Goal: Navigation & Orientation: Find specific page/section

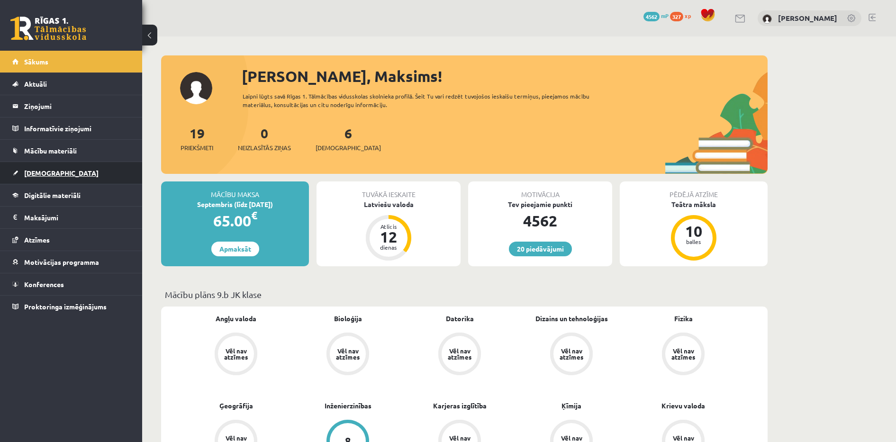
click at [55, 164] on link "[DEMOGRAPHIC_DATA]" at bounding box center [71, 173] width 118 height 22
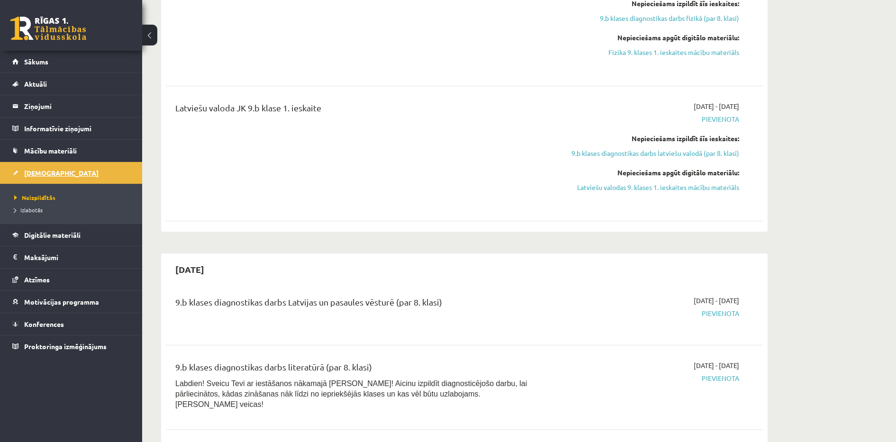
scroll to position [592, 0]
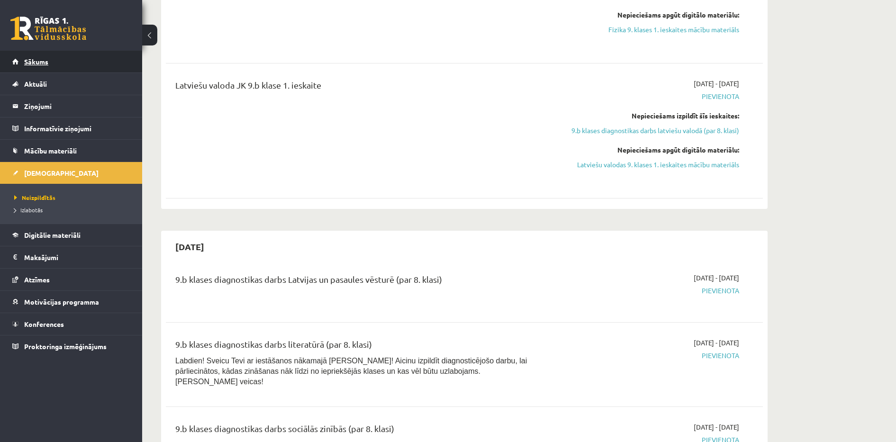
click at [86, 55] on link "Sākums" at bounding box center [71, 62] width 118 height 22
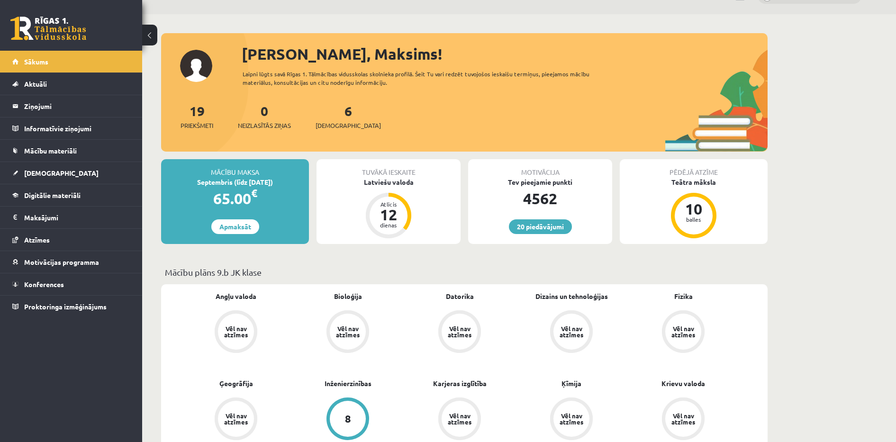
scroll to position [24, 0]
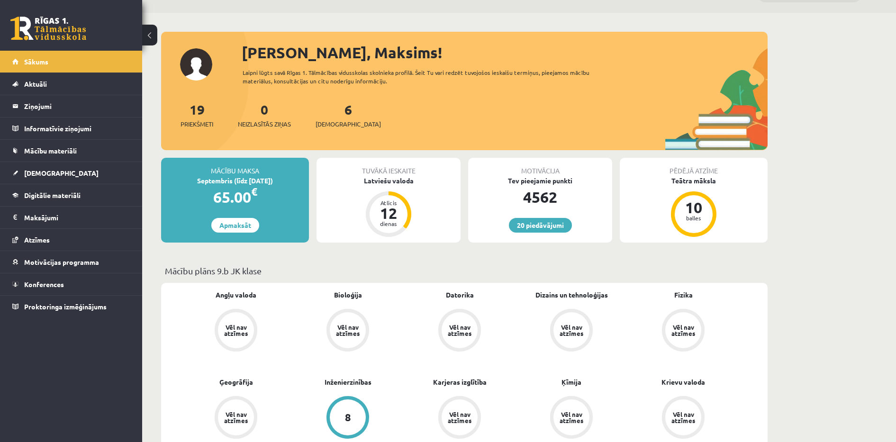
drag, startPoint x: 586, startPoint y: 212, endPoint x: 314, endPoint y: -68, distance: 390.2
